Goal: Task Accomplishment & Management: Manage account settings

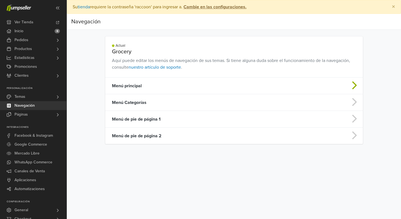
click at [142, 85] on td "Menú principal" at bounding box center [205, 86] width 201 height 17
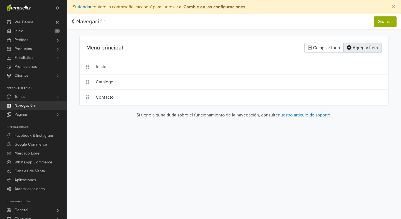
click at [353, 47] on button "Agregar Ítem" at bounding box center [362, 47] width 38 height 9
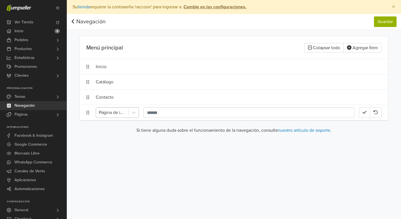
click at [121, 115] on div at bounding box center [112, 113] width 27 height 8
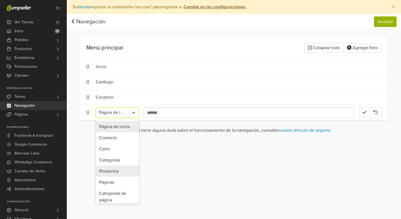
click at [117, 170] on div "Productos" at bounding box center [117, 171] width 43 height 11
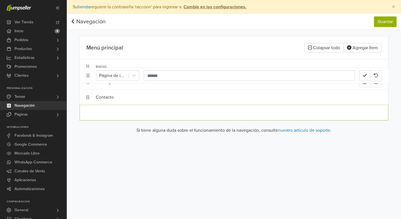
drag, startPoint x: 86, startPoint y: 112, endPoint x: 86, endPoint y: 76, distance: 36.7
click at [86, 76] on ol "Inicio Catálogo Contacto Productos Búsqueda..." at bounding box center [234, 89] width 308 height 61
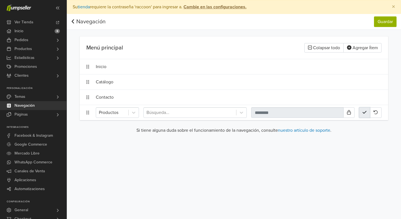
click at [365, 116] on button "button" at bounding box center [364, 112] width 11 height 11
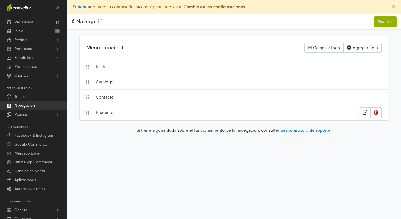
click at [102, 109] on div "Producto" at bounding box center [227, 112] width 263 height 11
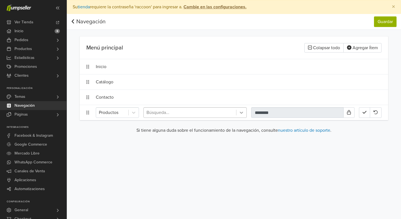
click at [239, 114] on icon at bounding box center [241, 113] width 6 height 6
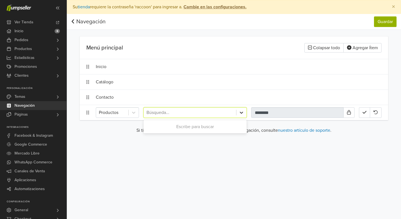
click at [239, 114] on icon at bounding box center [241, 113] width 6 height 6
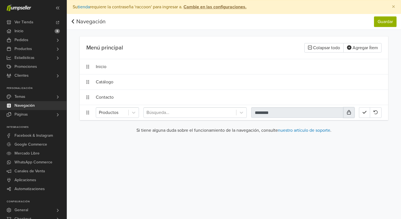
click at [347, 111] on icon at bounding box center [349, 112] width 4 height 4
click at [380, 23] on button "Guardar" at bounding box center [385, 21] width 23 height 11
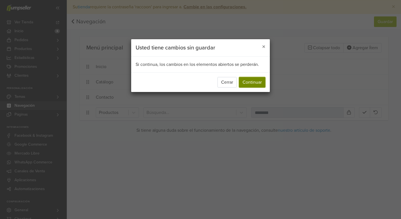
click at [258, 79] on button "Continuar" at bounding box center [252, 82] width 26 height 11
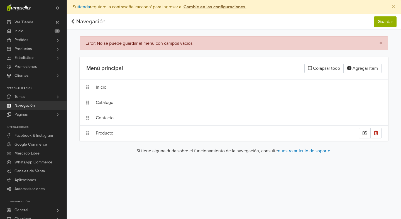
click at [110, 132] on div "Producto" at bounding box center [227, 133] width 263 height 11
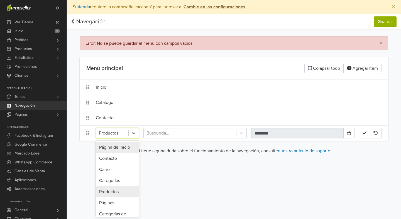
click at [127, 132] on div "Productos" at bounding box center [112, 133] width 32 height 10
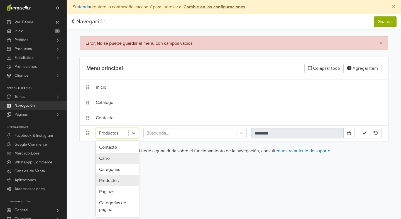
scroll to position [12, 0]
click at [121, 170] on div "Categorías" at bounding box center [117, 169] width 43 height 11
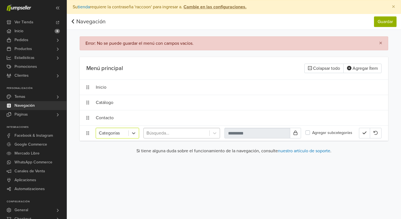
click at [194, 133] on div at bounding box center [176, 133] width 60 height 8
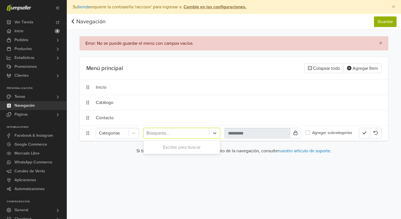
click at [185, 132] on div at bounding box center [176, 133] width 60 height 8
click at [218, 133] on div at bounding box center [215, 133] width 10 height 10
click at [188, 134] on div at bounding box center [176, 133] width 60 height 8
type input "*"
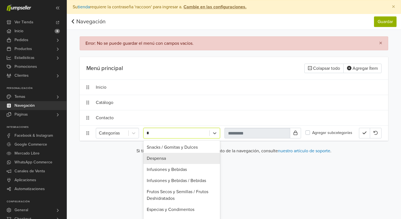
type input "********"
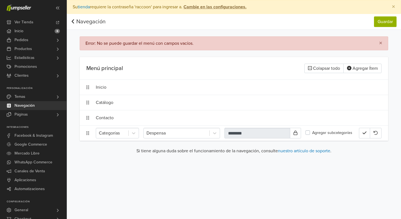
click at [327, 133] on label "Agregar subcategorías" at bounding box center [332, 133] width 40 height 6
click at [361, 129] on button "button" at bounding box center [364, 133] width 11 height 11
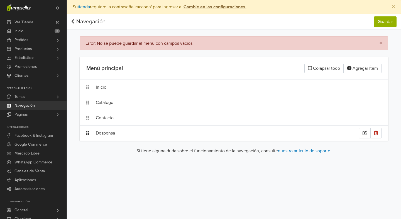
click at [87, 133] on icon at bounding box center [87, 133] width 3 height 4
click at [102, 132] on div "Despensa" at bounding box center [227, 133] width 263 height 11
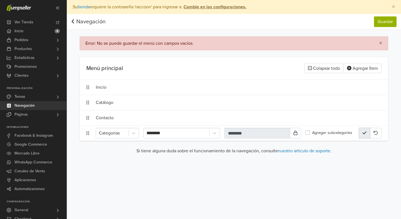
click at [362, 132] on button "button" at bounding box center [364, 133] width 11 height 11
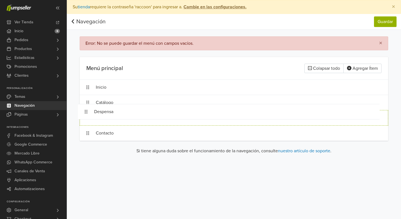
drag, startPoint x: 88, startPoint y: 135, endPoint x: 86, endPoint y: 114, distance: 21.5
click at [377, 98] on button "button" at bounding box center [375, 102] width 11 height 11
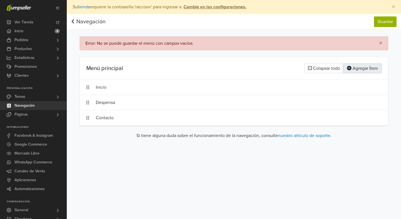
click at [360, 67] on button "Agregar Ítem" at bounding box center [362, 68] width 38 height 9
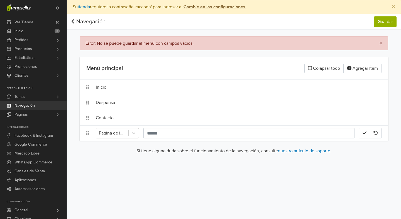
click at [119, 134] on div at bounding box center [112, 133] width 27 height 8
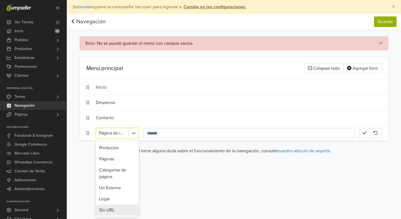
click at [113, 210] on div "Sin URL" at bounding box center [117, 210] width 43 height 11
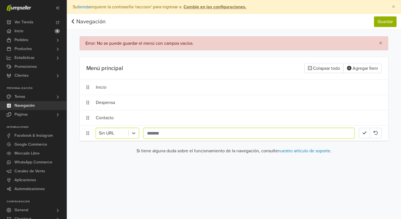
click at [162, 130] on input "text" at bounding box center [248, 133] width 211 height 11
type input "*********"
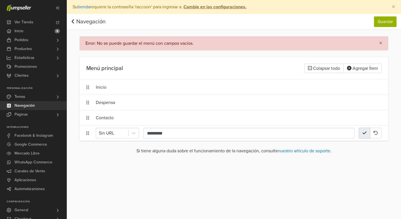
click at [363, 134] on icon "button" at bounding box center [364, 133] width 4 height 3
drag, startPoint x: 87, startPoint y: 135, endPoint x: 84, endPoint y: 108, distance: 27.0
click at [84, 108] on ol "Inicio Productos Despensa Contacto" at bounding box center [234, 110] width 308 height 61
drag, startPoint x: 89, startPoint y: 117, endPoint x: 112, endPoint y: 111, distance: 24.1
click at [112, 111] on ol "Inicio Productos Despensa Contacto" at bounding box center [234, 110] width 308 height 61
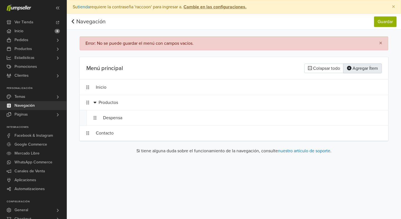
click at [361, 68] on button "Agregar Ítem" at bounding box center [362, 68] width 38 height 9
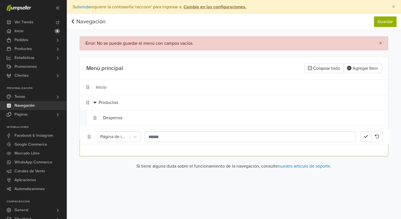
drag, startPoint x: 88, startPoint y: 151, endPoint x: 88, endPoint y: 143, distance: 7.8
click at [88, 143] on li "Página de inicio" at bounding box center [234, 149] width 308 height 16
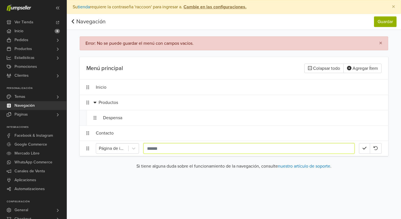
click at [159, 148] on input "text" at bounding box center [248, 148] width 211 height 11
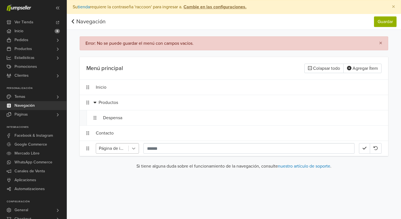
click at [130, 149] on div at bounding box center [134, 149] width 10 height 10
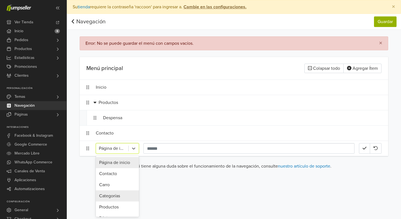
click at [110, 195] on div "Categorías" at bounding box center [117, 196] width 43 height 11
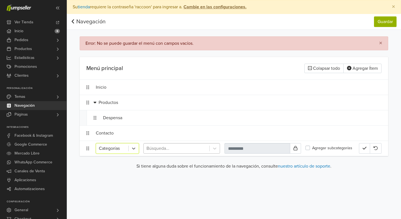
click at [160, 149] on div at bounding box center [176, 149] width 60 height 8
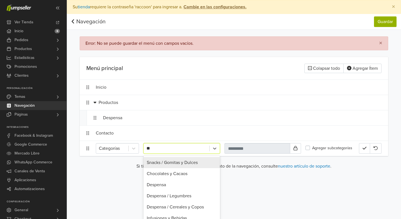
type input "***"
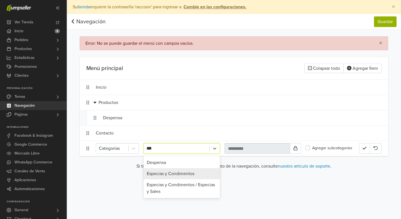
click at [172, 176] on div "Especias y Condimentos" at bounding box center [181, 173] width 77 height 11
type input "**********"
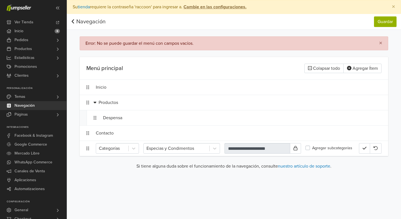
click at [324, 146] on label "Agregar subcategorías" at bounding box center [332, 148] width 40 height 6
click at [360, 149] on button "button" at bounding box center [364, 148] width 11 height 11
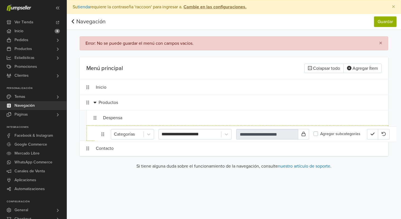
drag, startPoint x: 88, startPoint y: 148, endPoint x: 103, endPoint y: 133, distance: 21.1
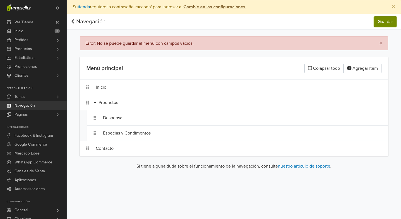
click at [377, 24] on button "Guardar" at bounding box center [385, 21] width 23 height 11
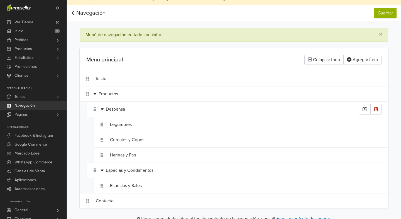
scroll to position [23, 0]
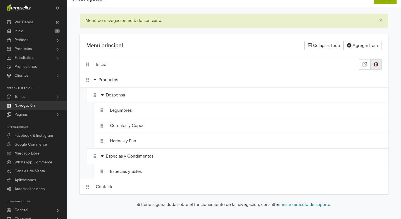
click at [377, 65] on icon "button" at bounding box center [376, 64] width 4 height 4
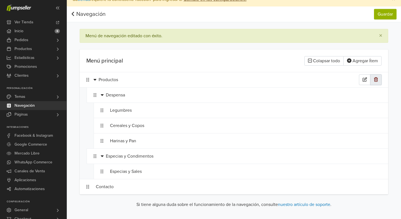
scroll to position [8, 0]
click at [97, 81] on div at bounding box center [95, 80] width 5 height 7
click at [94, 79] on icon at bounding box center [94, 80] width 3 height 2
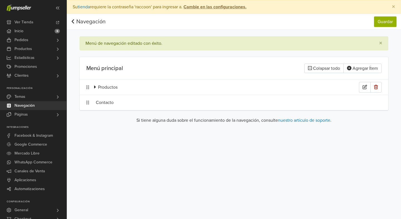
scroll to position [0, 0]
click at [366, 69] on button "Agregar Ítem" at bounding box center [362, 68] width 38 height 9
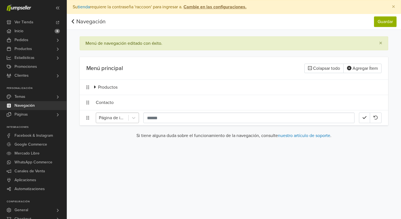
click at [120, 119] on div at bounding box center [112, 118] width 27 height 8
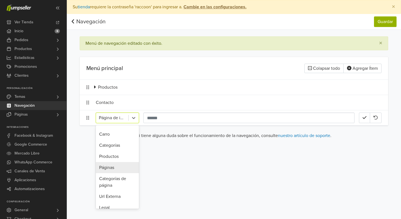
click at [120, 169] on div "Páginas" at bounding box center [117, 167] width 43 height 11
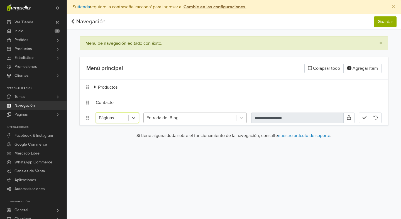
click at [165, 120] on div at bounding box center [189, 118] width 87 height 8
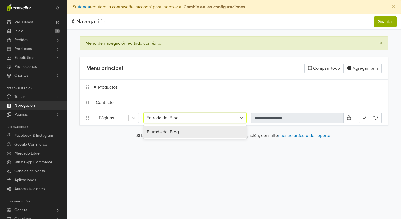
click at [165, 120] on div at bounding box center [189, 118] width 87 height 8
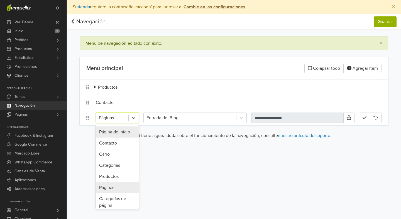
click at [127, 117] on div "Páginas" at bounding box center [112, 118] width 32 height 10
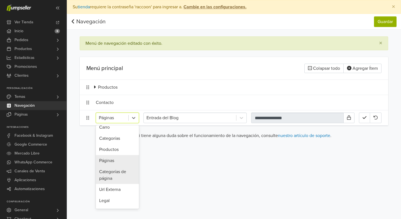
scroll to position [37, 0]
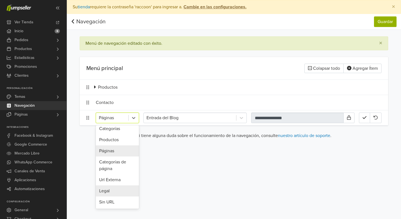
click at [173, 192] on div "**********" at bounding box center [234, 109] width 334 height 219
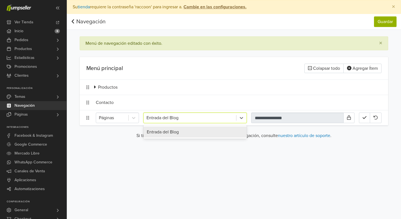
click at [175, 116] on div at bounding box center [189, 118] width 87 height 8
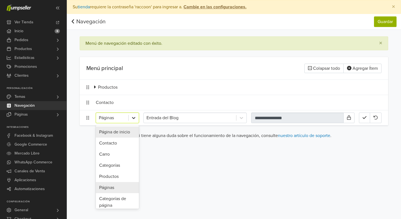
click at [130, 117] on div at bounding box center [134, 118] width 10 height 10
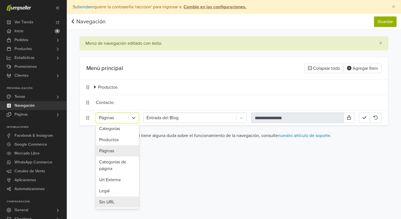
click at [115, 205] on div "Sin URL" at bounding box center [117, 202] width 43 height 11
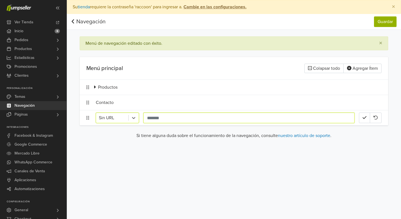
click at [157, 119] on input "text" at bounding box center [248, 118] width 211 height 11
type input "**********"
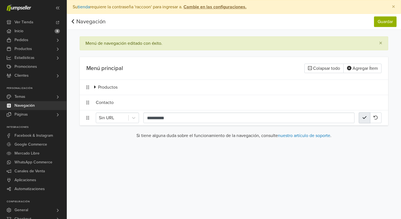
click at [363, 120] on icon "button" at bounding box center [364, 117] width 4 height 4
click at [361, 68] on button "Agregar Ítem" at bounding box center [362, 68] width 38 height 9
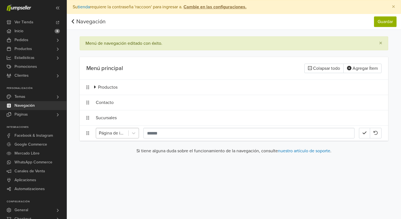
click at [123, 136] on div at bounding box center [112, 133] width 27 height 8
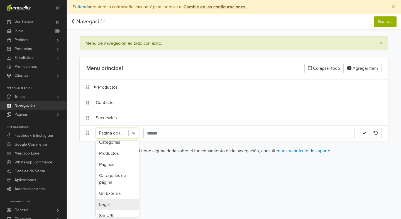
scroll to position [44, 0]
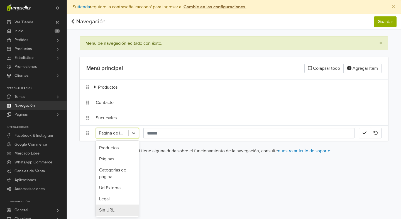
click at [113, 211] on div "Sin URL" at bounding box center [117, 210] width 43 height 11
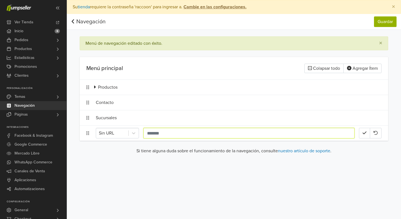
click at [151, 131] on input "text" at bounding box center [248, 133] width 211 height 11
type input "********"
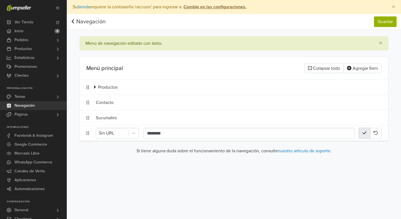
click at [366, 133] on icon "button" at bounding box center [364, 133] width 4 height 4
click at [372, 66] on button "Agregar Ítem" at bounding box center [362, 68] width 38 height 9
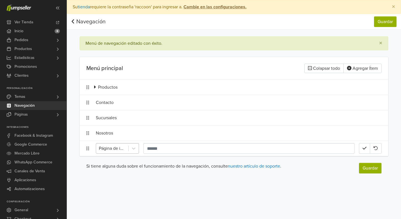
click at [125, 147] on div at bounding box center [112, 149] width 27 height 8
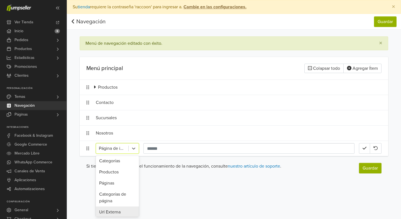
scroll to position [32, 0]
click at [117, 187] on div "Páginas" at bounding box center [117, 186] width 43 height 11
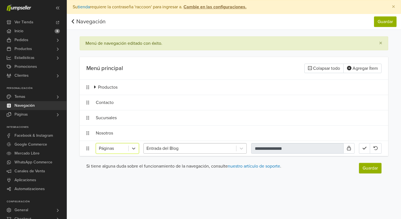
click at [208, 149] on div at bounding box center [189, 149] width 87 height 8
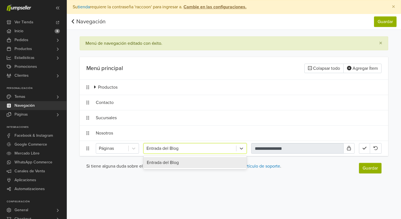
click at [208, 149] on div at bounding box center [189, 149] width 87 height 8
click at [243, 148] on icon at bounding box center [241, 149] width 6 height 6
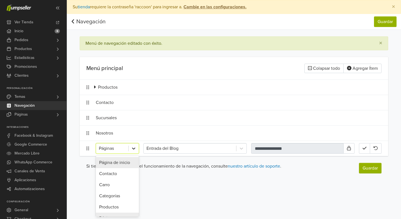
click at [132, 147] on icon at bounding box center [134, 149] width 6 height 6
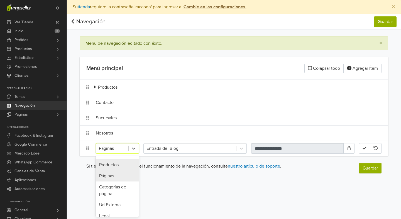
scroll to position [59, 0]
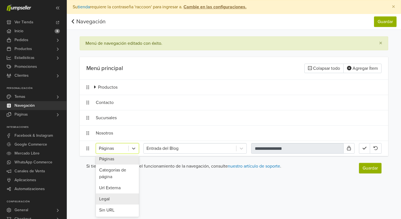
click at [174, 191] on div "Preferencias Suscripción Salir × Su tienda requiere la contraseña 'raccoon' par…" at bounding box center [234, 109] width 334 height 219
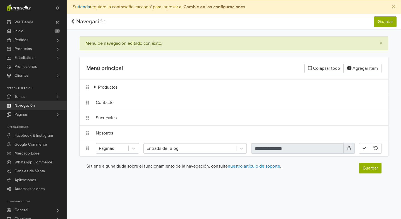
click at [348, 149] on icon at bounding box center [349, 148] width 4 height 4
click at [296, 149] on input "**********" at bounding box center [297, 148] width 92 height 11
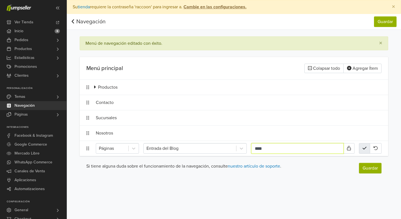
type input "****"
click at [365, 149] on icon "button" at bounding box center [364, 148] width 4 height 4
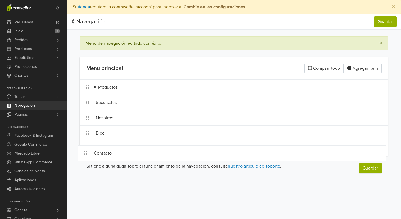
drag, startPoint x: 88, startPoint y: 101, endPoint x: 86, endPoint y: 152, distance: 50.4
click at [86, 152] on ol "Productos Sucursales Nosotros Blog Contacto" at bounding box center [234, 118] width 308 height 77
click at [366, 173] on button "Guardar" at bounding box center [370, 168] width 23 height 11
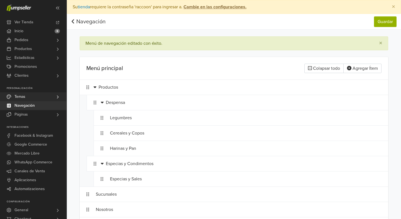
click at [55, 95] on link "Temas" at bounding box center [33, 96] width 67 height 9
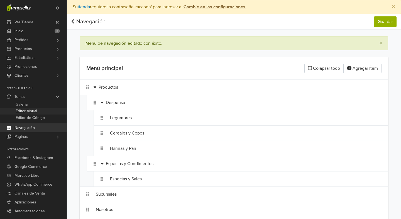
click at [32, 111] on span "Editor Visual" at bounding box center [26, 111] width 21 height 7
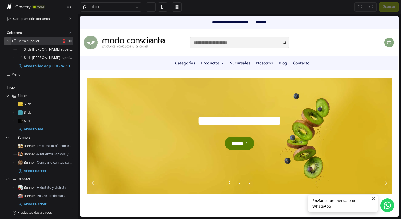
click at [8, 41] on icon "button" at bounding box center [7, 41] width 3 height 2
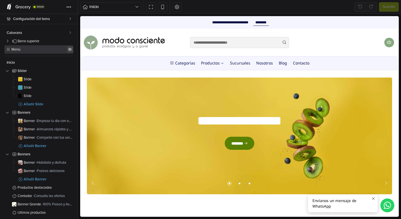
click at [70, 48] on icon at bounding box center [70, 49] width 4 height 3
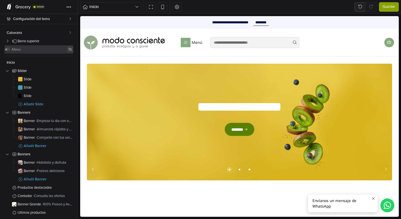
click at [70, 48] on icon at bounding box center [70, 49] width 4 height 3
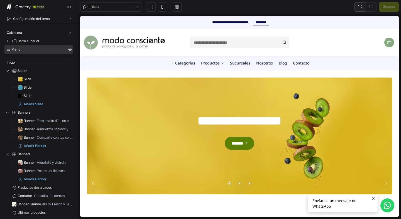
click at [11, 50] on span at bounding box center [9, 50] width 6 height 4
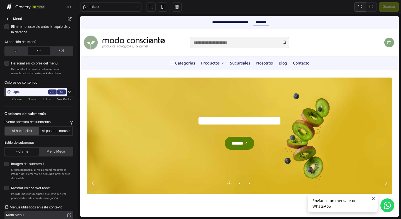
scroll to position [88, 0]
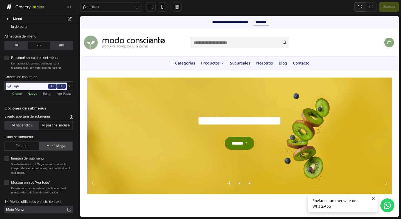
click at [54, 147] on button "Menú Mega" at bounding box center [55, 146] width 33 height 8
click at [391, 7] on span "Guardar" at bounding box center [388, 7] width 13 height 6
click at [72, 85] on div "Light Go Aa Bb" at bounding box center [38, 86] width 69 height 9
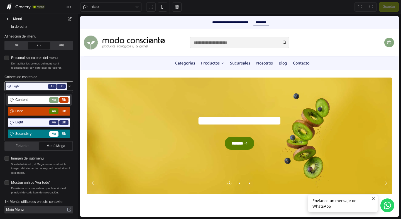
click at [72, 85] on div "Light Go Aa Bb" at bounding box center [38, 86] width 69 height 9
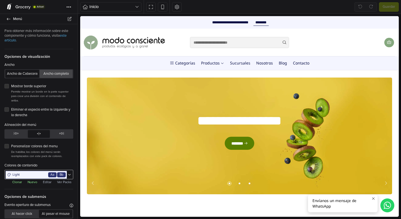
click at [52, 73] on button "Ancho completo" at bounding box center [56, 74] width 33 height 8
click at [385, 6] on span "Guardar" at bounding box center [388, 7] width 13 height 6
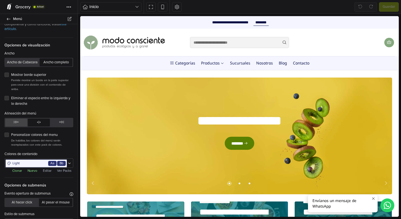
scroll to position [9, 0]
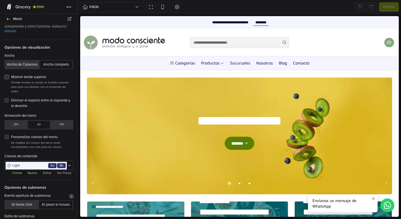
click at [11, 76] on label "Mostrar borde superior" at bounding box center [42, 78] width 62 height 6
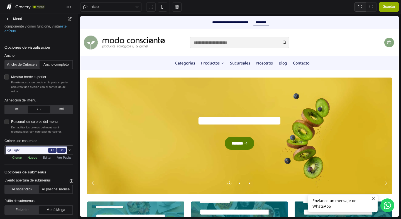
click at [11, 76] on label "Mostrar borde superior" at bounding box center [42, 78] width 62 height 6
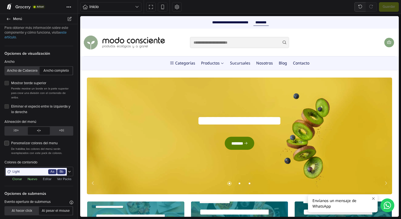
scroll to position [0, 0]
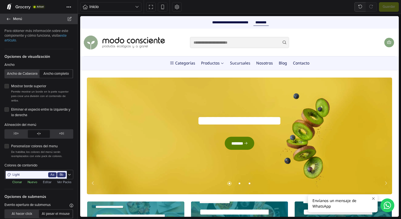
click at [14, 20] on span "Menú" at bounding box center [42, 19] width 58 height 8
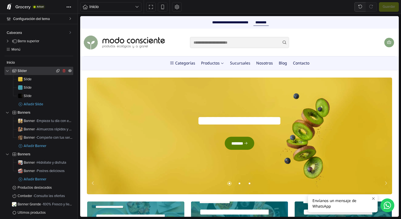
click at [30, 71] on span "Slider" at bounding box center [36, 71] width 37 height 4
select select "*****"
select select "**********"
select select "******"
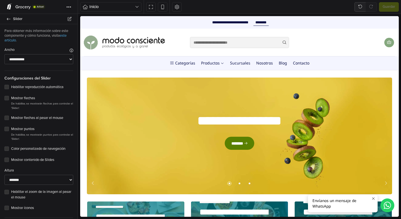
scroll to position [16, 0]
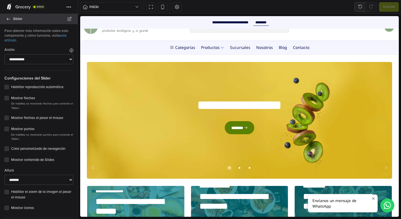
click at [8, 17] on icon at bounding box center [8, 19] width 4 height 4
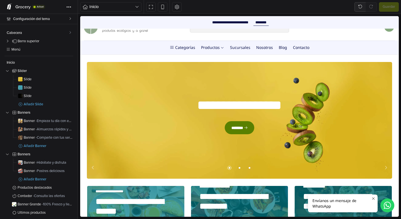
click at [55, 10] on div "Grocery Actual Tema Grocery 4.9.6 Actual Panel de administrador Ver Online Edit…" at bounding box center [39, 7] width 78 height 14
click at [52, 18] on span "Configuración del tema" at bounding box center [40, 19] width 55 height 8
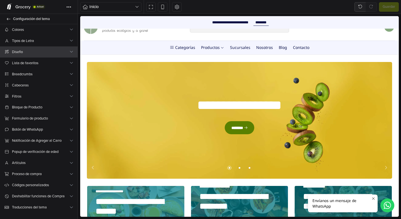
click at [55, 53] on span "Diseño" at bounding box center [40, 52] width 57 height 6
select select "*******"
select select "*********"
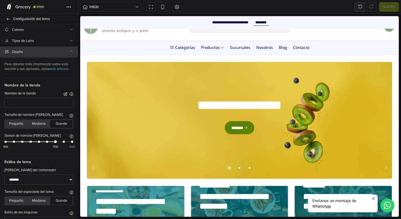
click at [55, 53] on span "Diseño" at bounding box center [40, 52] width 57 height 6
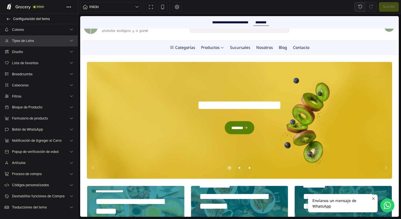
click at [59, 43] on span "Tipos de Letra" at bounding box center [40, 41] width 57 height 6
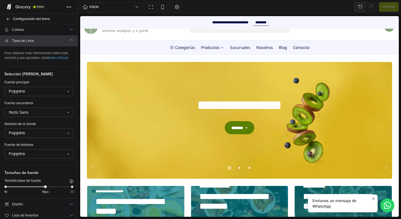
click at [59, 43] on span "Tipos de Letra" at bounding box center [40, 41] width 57 height 6
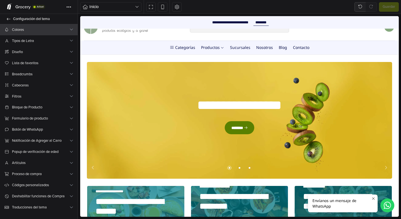
click at [62, 31] on span "Colores" at bounding box center [40, 30] width 57 height 6
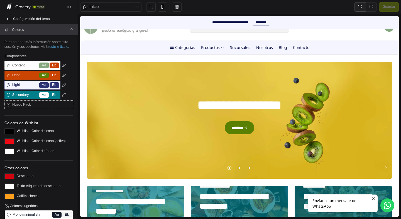
click at [62, 31] on span "Colores" at bounding box center [40, 30] width 57 height 6
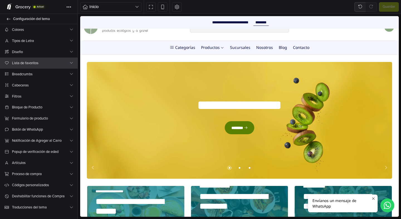
click at [60, 60] on span "Lista de favoritos" at bounding box center [40, 63] width 57 height 6
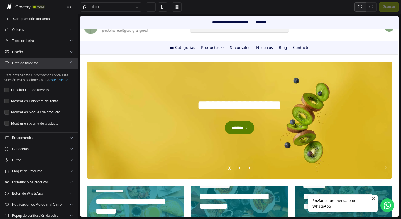
click at [60, 60] on span "Lista de favoritos" at bounding box center [40, 63] width 57 height 6
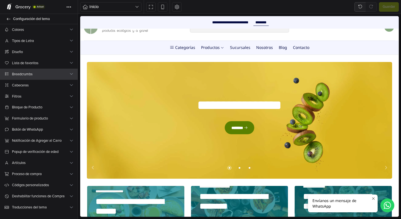
click at [57, 72] on span "Breadcrumbs" at bounding box center [40, 75] width 57 height 6
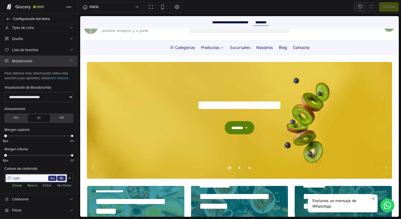
scroll to position [17, 0]
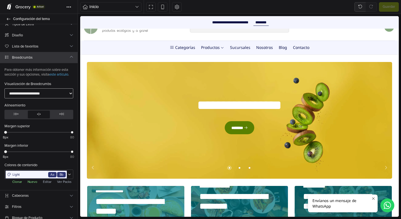
click at [56, 94] on select "**********" at bounding box center [38, 93] width 69 height 10
select select "*******"
click at [4, 88] on select "**********" at bounding box center [38, 93] width 69 height 10
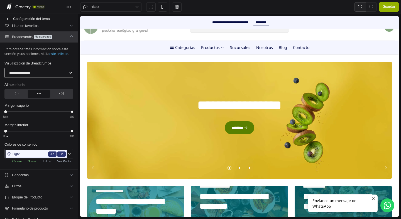
scroll to position [38, 0]
click at [18, 92] on icon "button" at bounding box center [16, 94] width 4 height 4
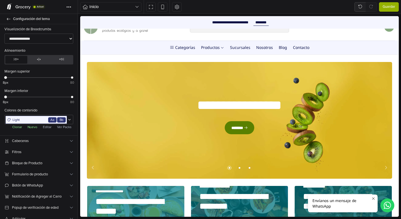
scroll to position [78, 0]
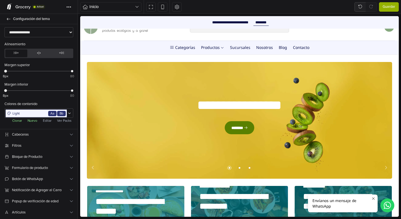
click at [386, 8] on span "Guardar" at bounding box center [388, 7] width 13 height 6
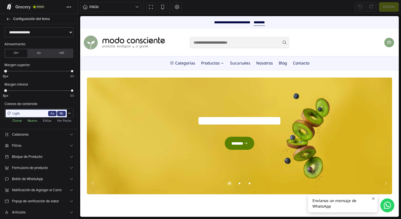
scroll to position [0, 0]
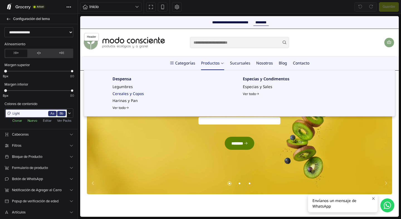
click at [127, 93] on link "Cereales y Copos" at bounding box center [127, 93] width 31 height 5
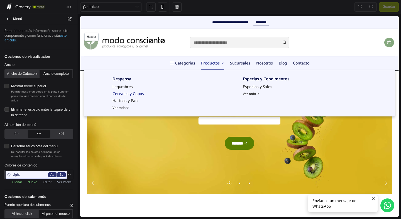
click at [127, 93] on link "Cereales y Copos" at bounding box center [127, 93] width 31 height 5
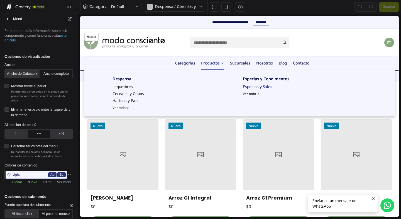
click at [252, 87] on link "Especias y Sales" at bounding box center [257, 86] width 29 height 5
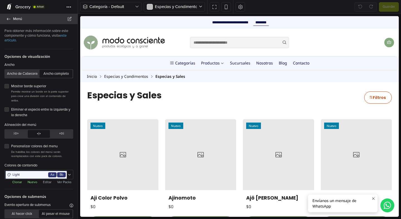
click at [13, 21] on link "Menú" at bounding box center [39, 19] width 78 height 10
select select "*******"
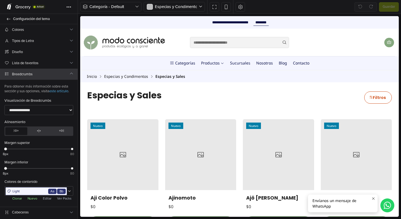
click at [72, 74] on icon at bounding box center [72, 74] width 4 height 4
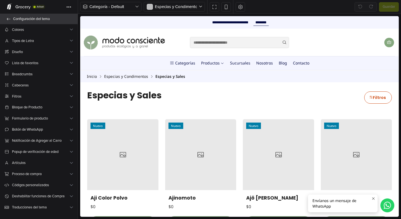
click at [38, 21] on span "Configuración del tema" at bounding box center [42, 19] width 58 height 8
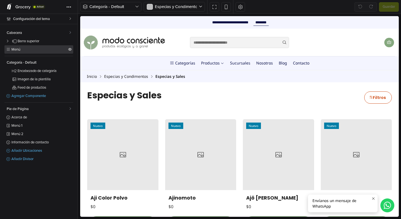
click at [36, 50] on span "Menú" at bounding box center [39, 50] width 56 height 4
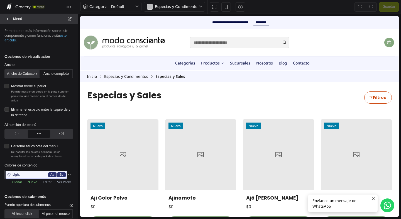
click at [15, 23] on link "Menú" at bounding box center [39, 19] width 78 height 10
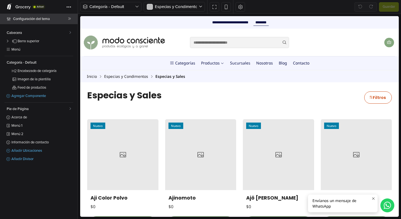
click at [68, 21] on span at bounding box center [69, 19] width 3 height 8
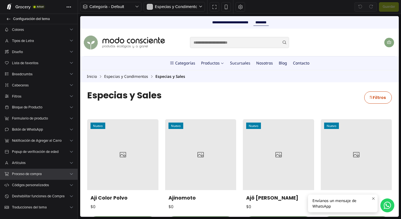
click at [63, 173] on span "Proceso de compra" at bounding box center [40, 174] width 57 height 6
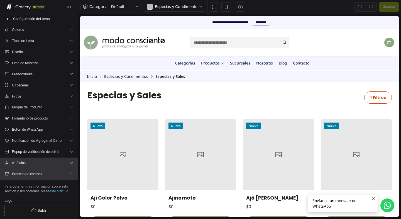
click at [66, 162] on span "Artículos" at bounding box center [40, 163] width 57 height 6
select select "*****"
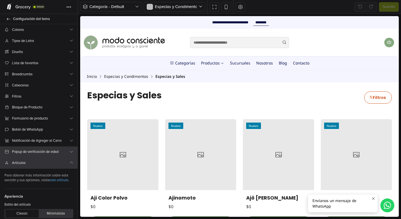
click at [68, 151] on span "Popup de verificación de edad" at bounding box center [40, 152] width 57 height 6
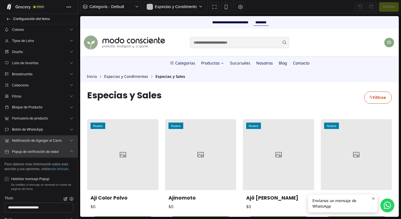
click at [67, 140] on span "Notificación de Agregar al Carro" at bounding box center [40, 141] width 57 height 6
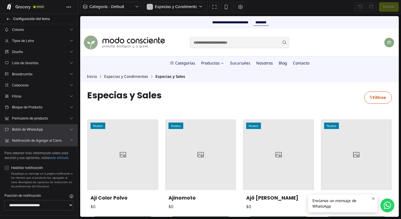
click at [67, 130] on span "Botón de WhatsApp" at bounding box center [40, 130] width 57 height 6
select select "**********"
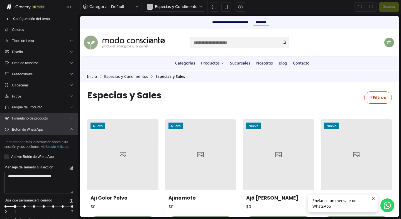
click at [67, 121] on span "Formulario de producto" at bounding box center [40, 119] width 57 height 6
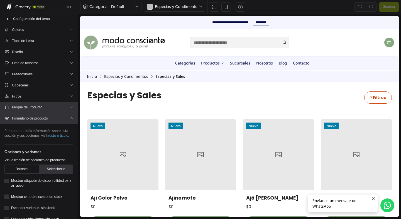
click at [67, 109] on span "Bloque de Producto" at bounding box center [40, 108] width 57 height 6
select select "******"
select select "****"
select select "******"
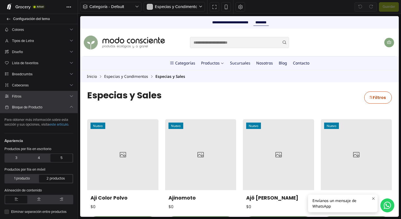
click at [67, 98] on span "Filtros" at bounding box center [40, 97] width 57 height 6
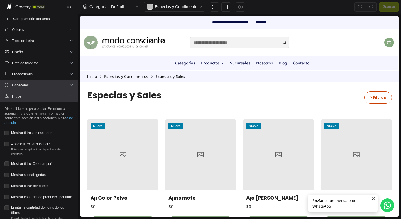
click at [68, 87] on span "Cabeceras" at bounding box center [40, 86] width 57 height 6
select select "******"
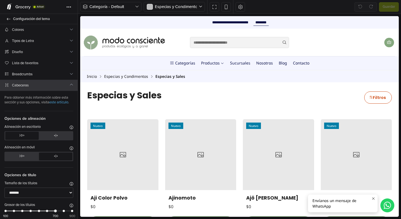
click at [65, 83] on span "Cabeceras" at bounding box center [40, 86] width 57 height 6
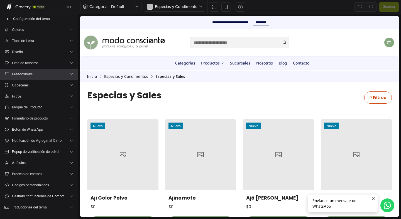
click at [67, 74] on span "Breadcrumbs" at bounding box center [40, 75] width 57 height 6
select select "*******"
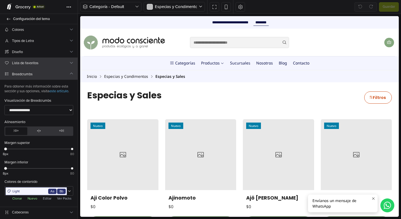
click at [68, 65] on span "Lista de favoritos" at bounding box center [40, 63] width 57 height 6
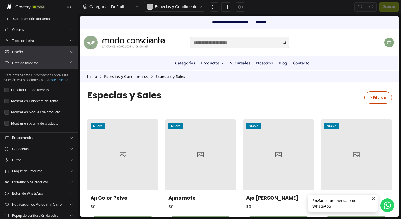
click at [71, 53] on icon at bounding box center [72, 52] width 4 height 4
select select "*******"
select select "*********"
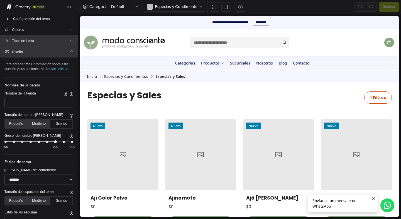
click at [70, 45] on link "Tipos de Letra" at bounding box center [39, 40] width 78 height 11
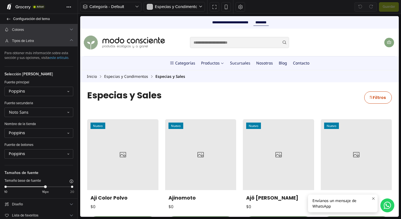
click at [69, 35] on link "Colores" at bounding box center [39, 29] width 78 height 11
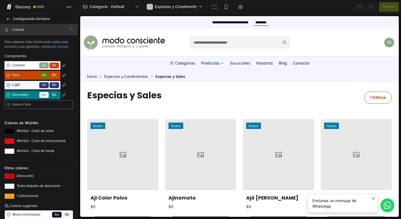
click at [69, 26] on link "Colores" at bounding box center [39, 29] width 78 height 11
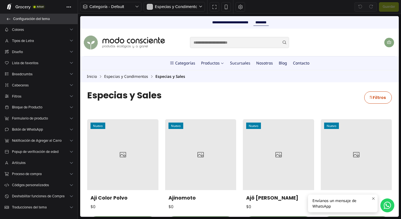
click at [50, 21] on span "Configuración del tema" at bounding box center [42, 19] width 58 height 8
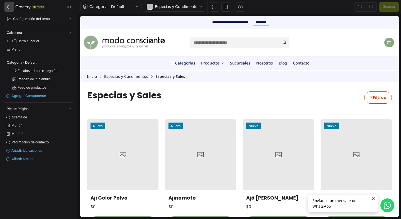
click at [9, 8] on icon at bounding box center [10, 7] width 6 height 6
